Goal: Obtain resource: Download file/media

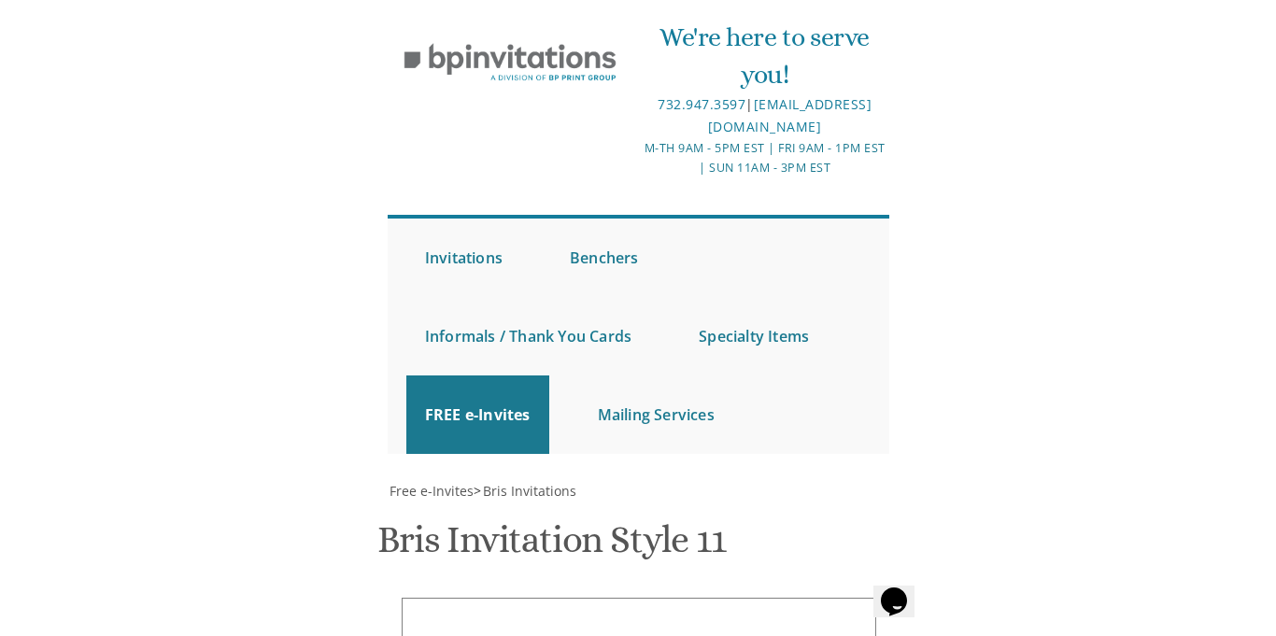
scroll to position [421, 0]
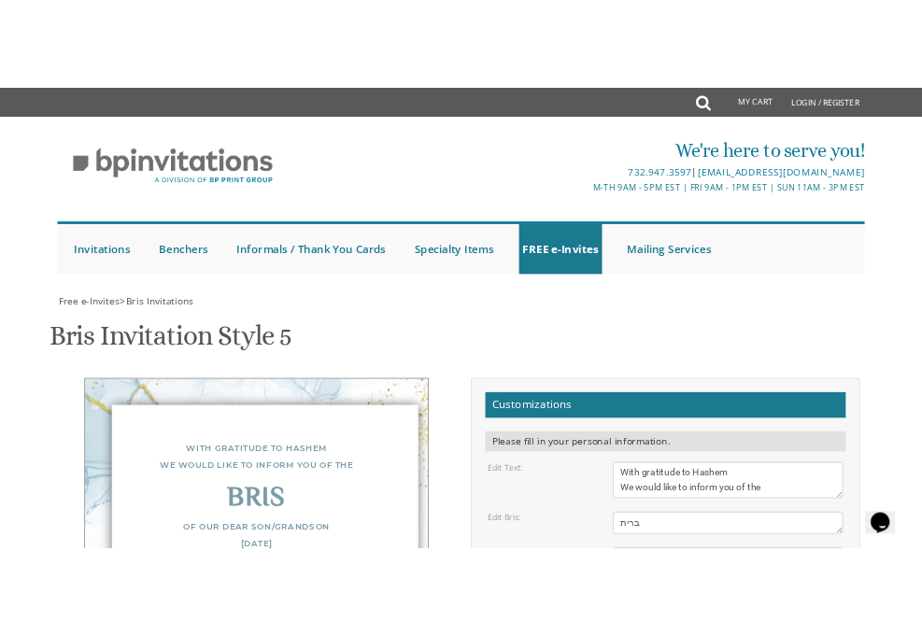
scroll to position [892, 0]
